Goal: Transaction & Acquisition: Purchase product/service

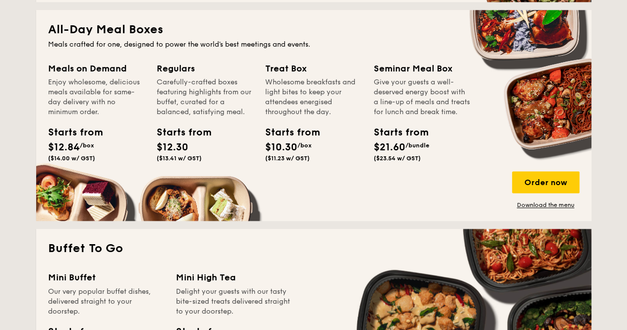
scroll to position [644, 0]
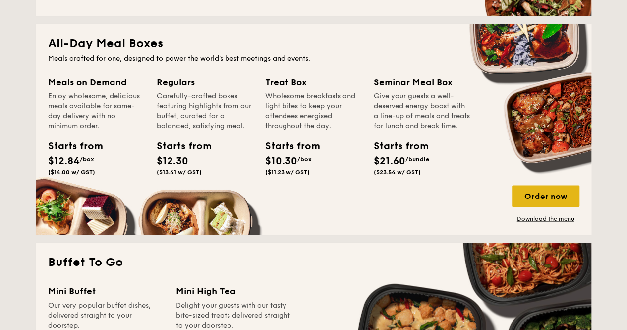
click at [558, 192] on div "Order now" at bounding box center [545, 196] width 67 height 22
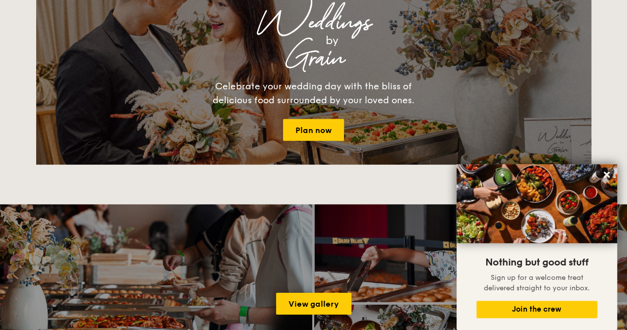
scroll to position [1282, 0]
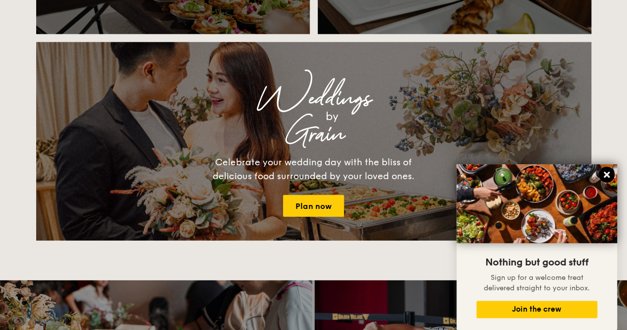
click at [606, 173] on icon at bounding box center [606, 174] width 9 height 9
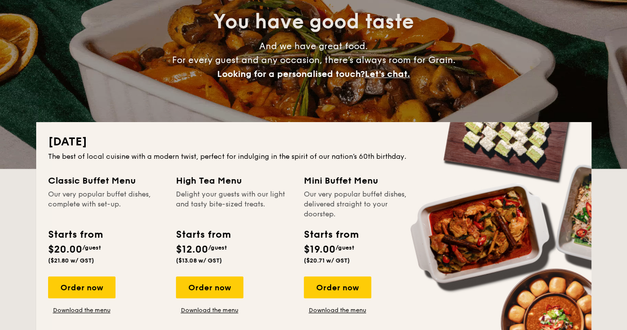
scroll to position [0, 0]
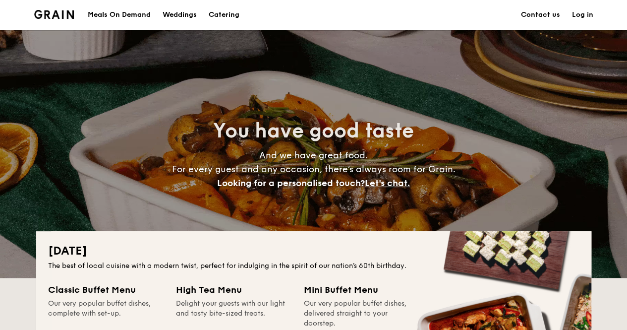
click at [228, 15] on h1 "Catering" at bounding box center [224, 15] width 31 height 30
click at [139, 11] on div "Meals On Demand" at bounding box center [119, 15] width 63 height 30
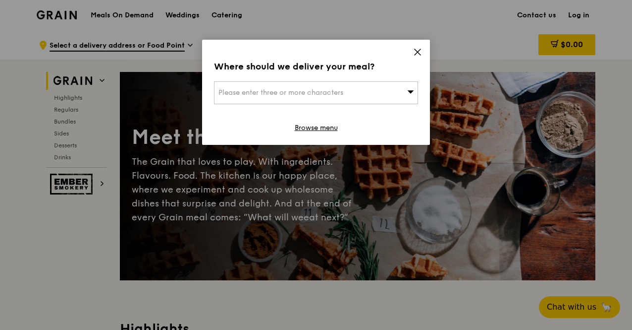
click at [417, 51] on icon at bounding box center [417, 52] width 9 height 9
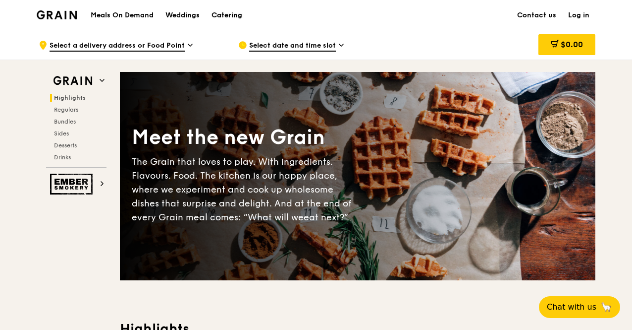
click at [228, 13] on div "Catering" at bounding box center [227, 15] width 31 height 30
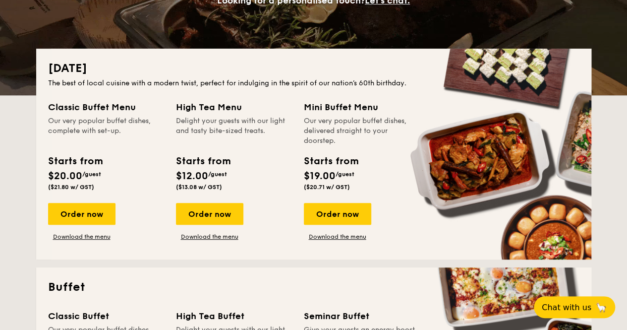
scroll to position [198, 0]
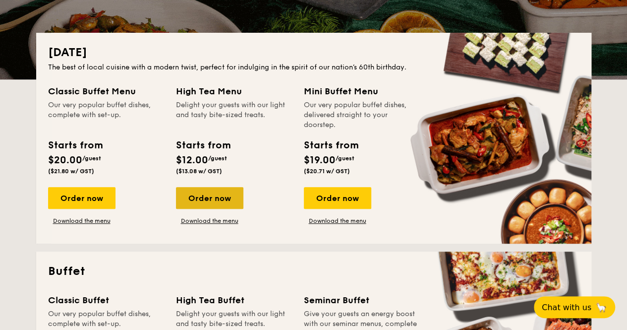
click at [203, 194] on div "Order now" at bounding box center [209, 198] width 67 height 22
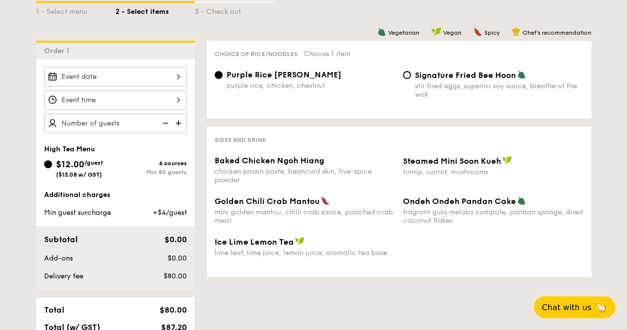
scroll to position [248, 0]
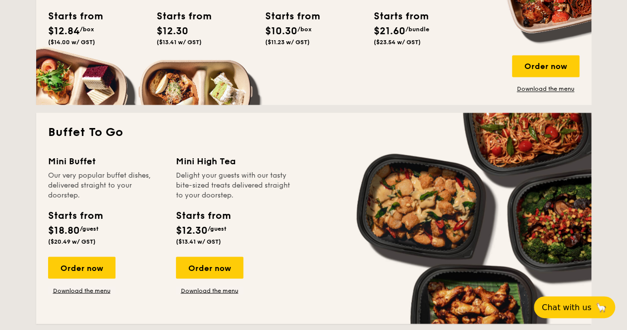
scroll to position [694, 0]
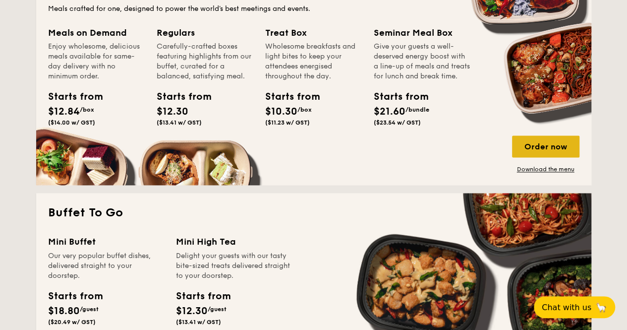
click at [544, 149] on div "Order now" at bounding box center [545, 146] width 67 height 22
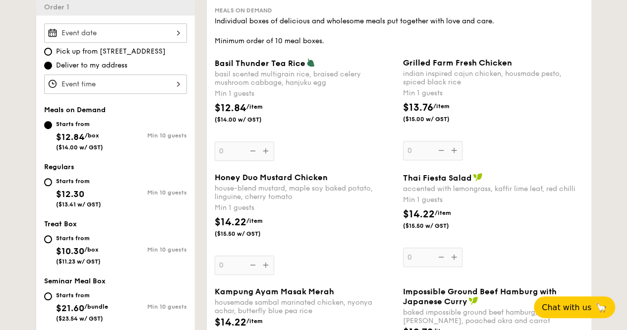
scroll to position [297, 0]
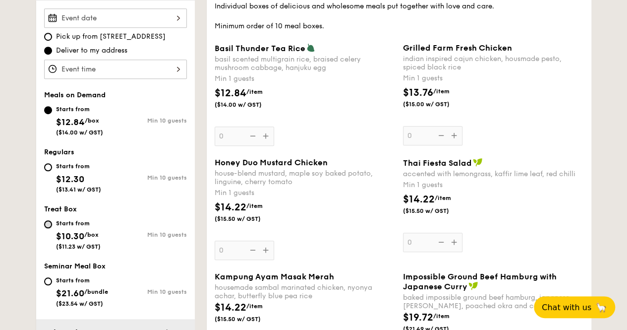
click at [51, 223] on input "Starts from $10.30 /box ($11.23 w/ GST) Min 10 guests" at bounding box center [48, 224] width 8 height 8
radio input "true"
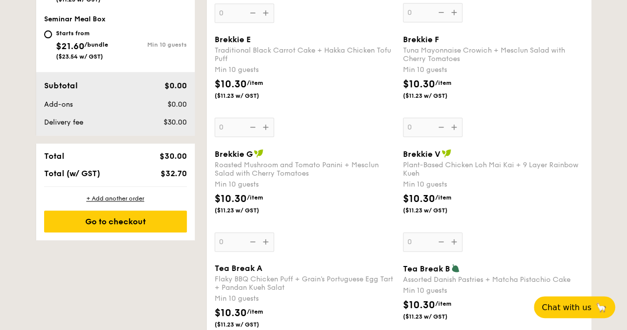
scroll to position [545, 0]
